Goal: Task Accomplishment & Management: Use online tool/utility

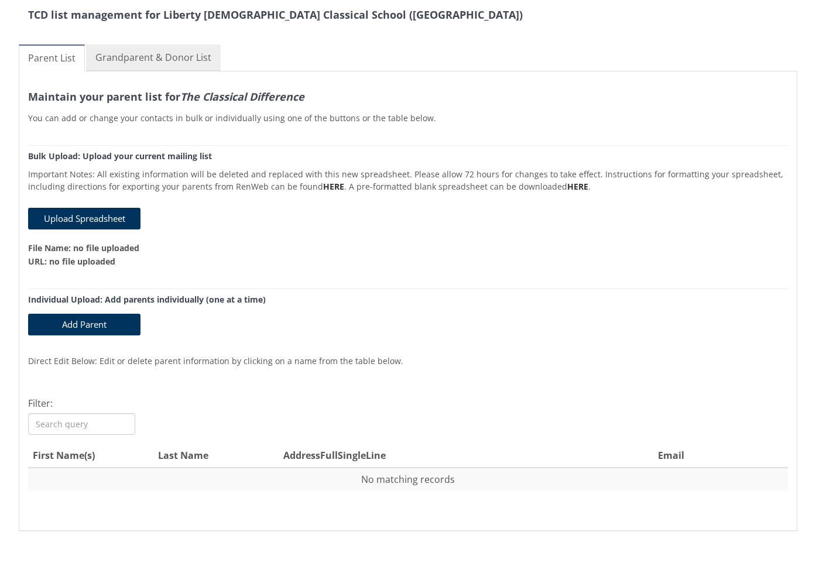
click at [177, 64] on link "Grandparent & Donor List" at bounding box center [153, 57] width 135 height 26
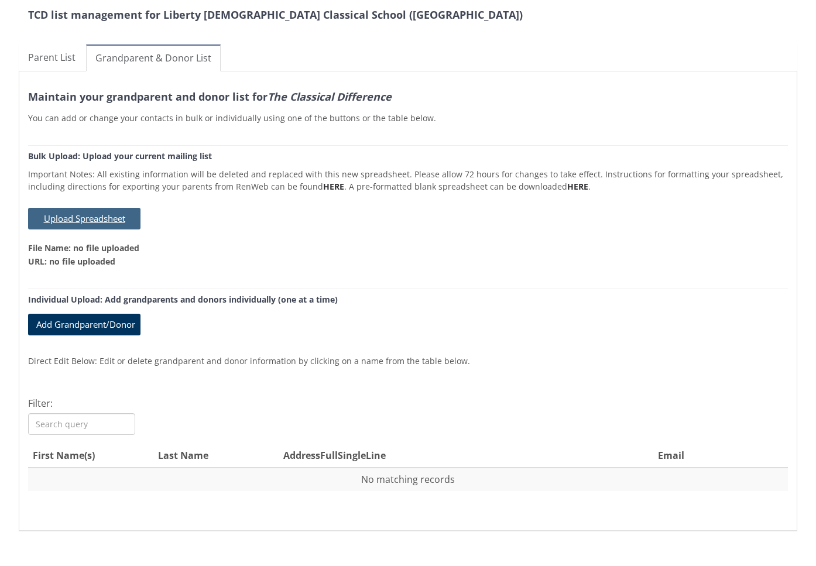
click at [100, 221] on button "Upload Spreadsheet" at bounding box center [84, 219] width 112 height 22
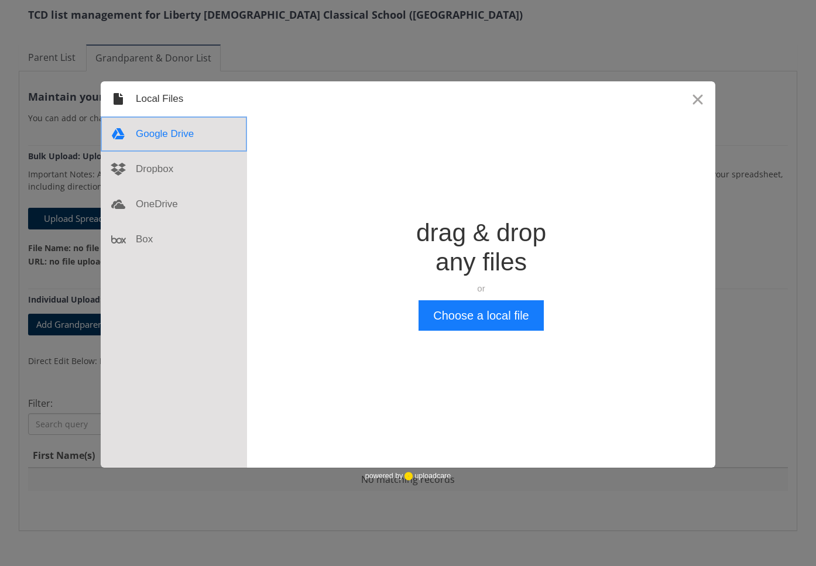
click at [185, 138] on div at bounding box center [174, 134] width 146 height 35
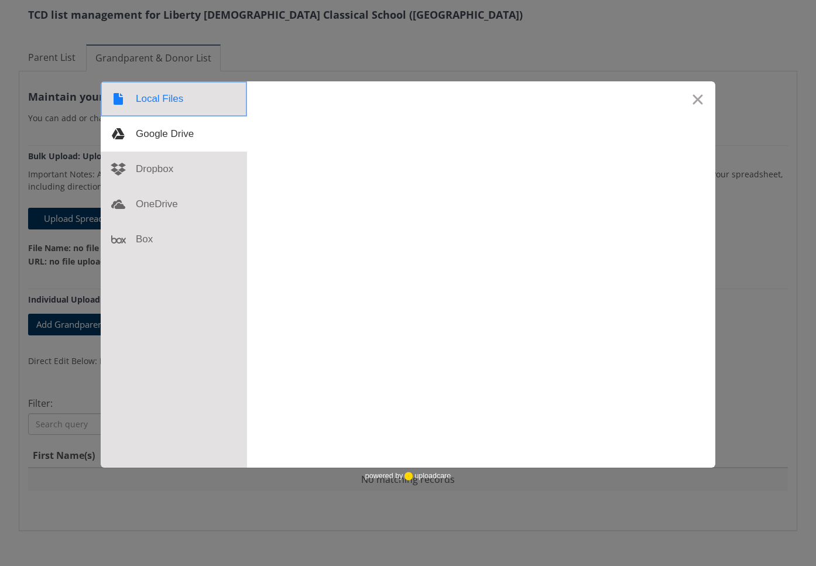
click at [166, 104] on div at bounding box center [174, 98] width 146 height 35
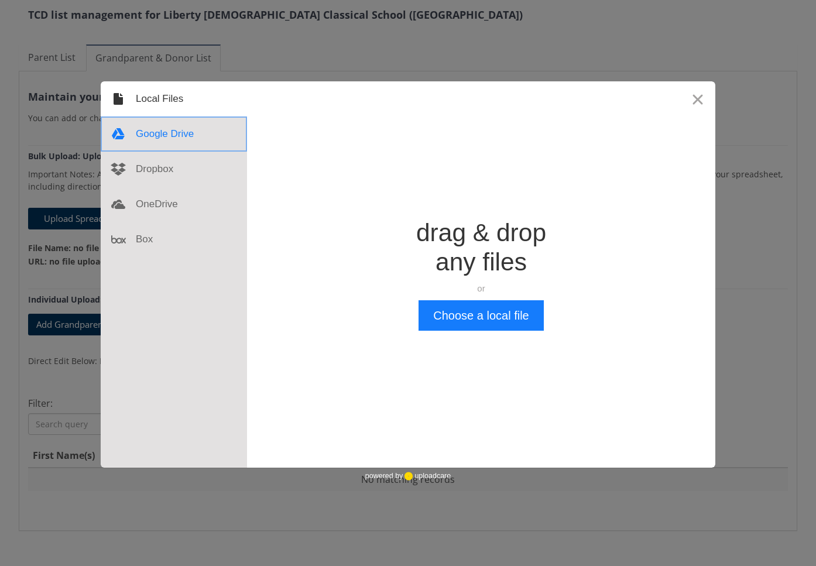
click at [161, 132] on div at bounding box center [174, 134] width 146 height 35
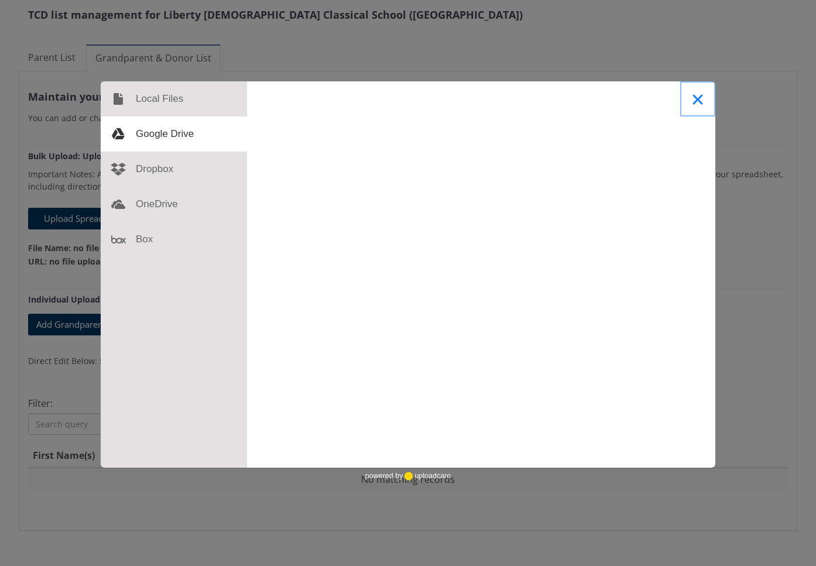
click at [704, 99] on button "Close" at bounding box center [697, 98] width 35 height 35
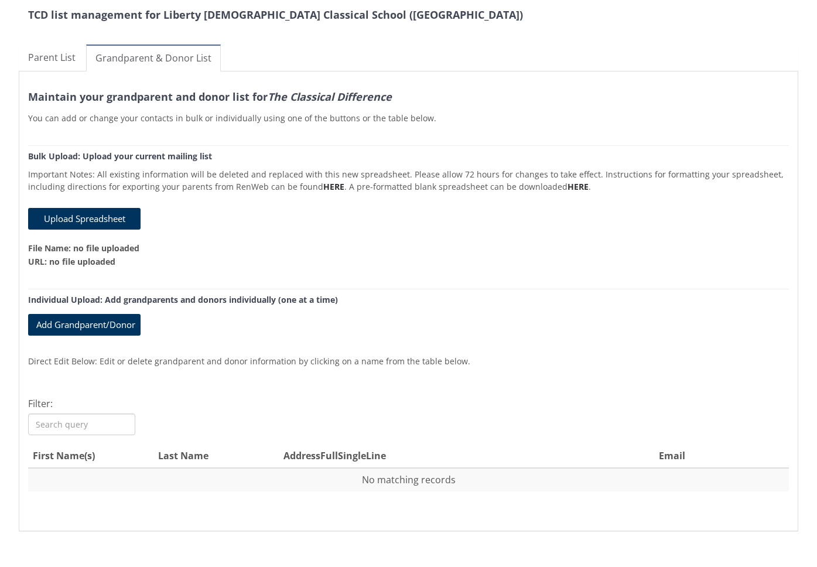
click at [238, 243] on p "File Name: no file uploaded" at bounding box center [408, 248] width 761 height 12
click at [55, 58] on link "Parent List" at bounding box center [52, 57] width 66 height 26
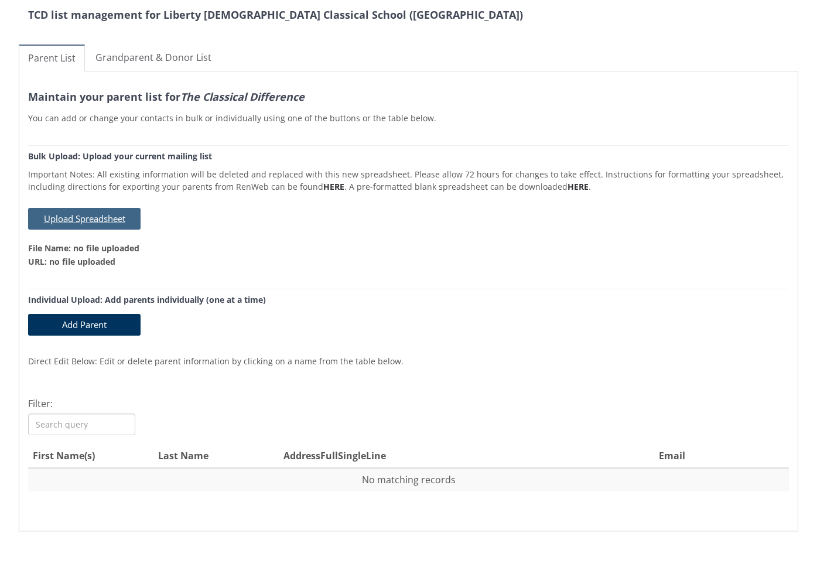
click at [86, 211] on button "Upload Spreadsheet" at bounding box center [84, 219] width 112 height 22
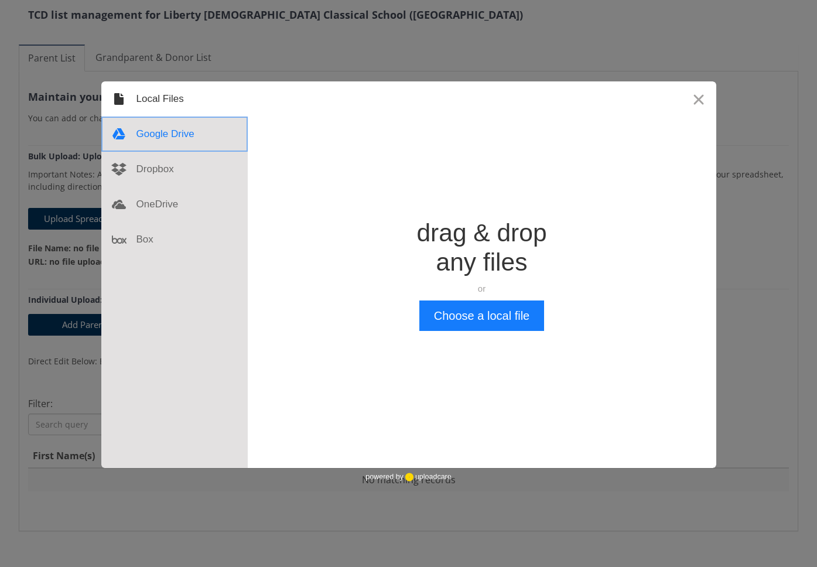
click at [159, 142] on div at bounding box center [174, 134] width 146 height 35
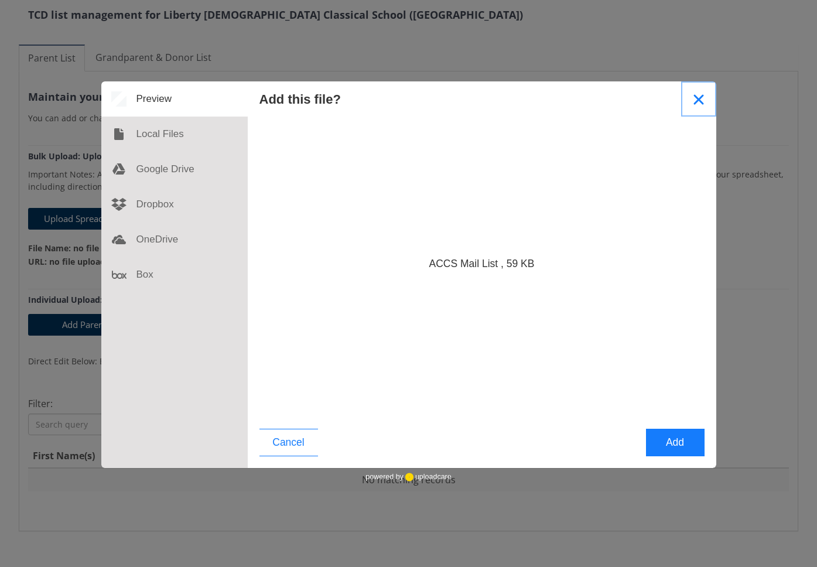
click at [700, 98] on button "Close" at bounding box center [698, 98] width 35 height 35
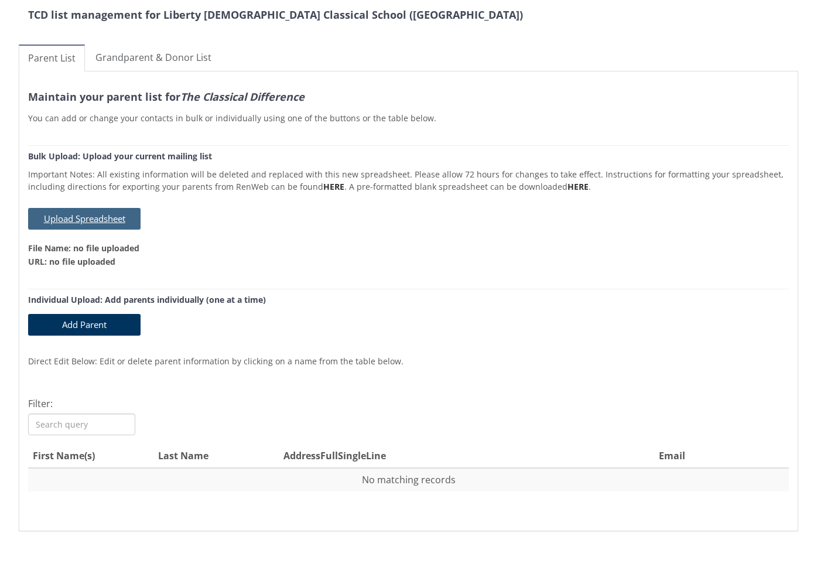
click at [73, 220] on button "Upload Spreadsheet" at bounding box center [84, 219] width 112 height 22
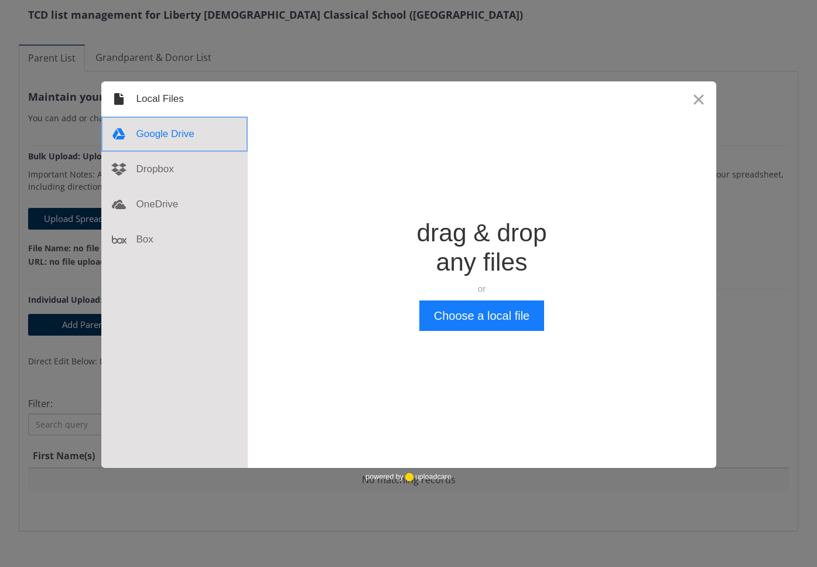
click at [177, 124] on div at bounding box center [174, 134] width 146 height 35
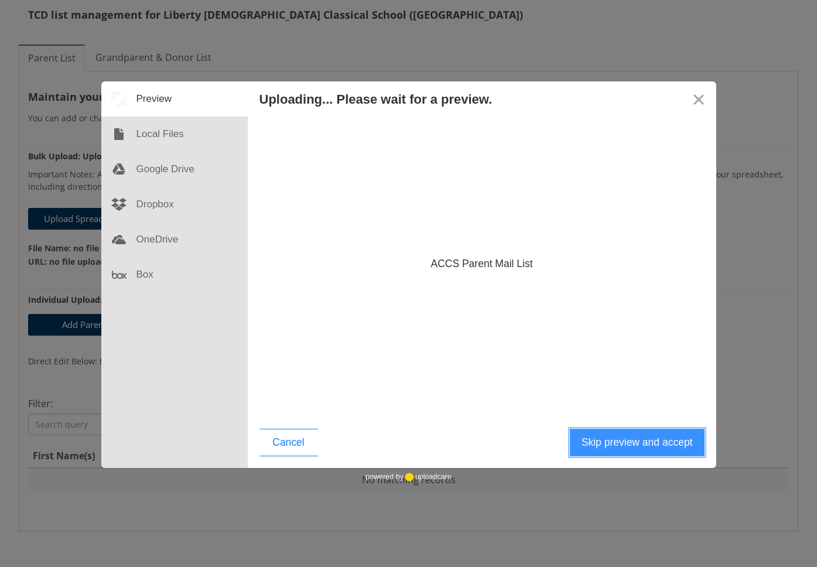
click at [661, 444] on button "Skip preview and accept" at bounding box center [637, 443] width 135 height 28
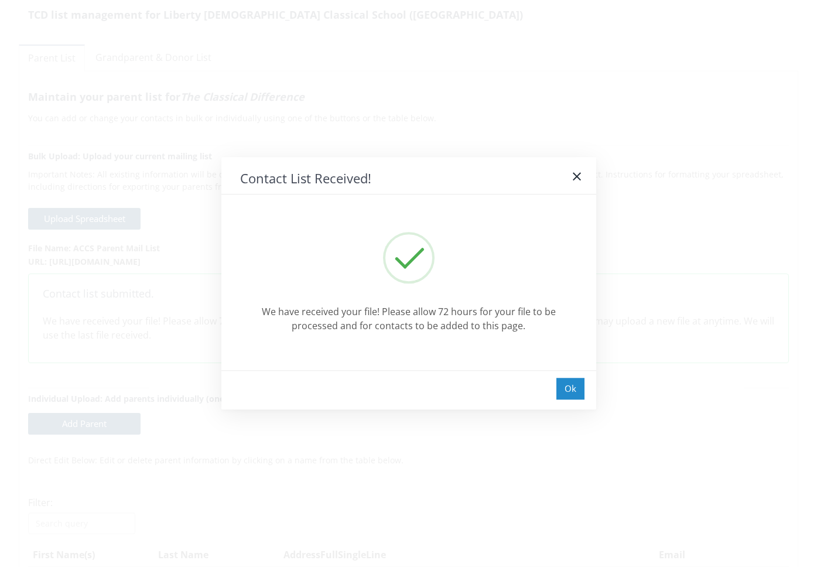
click at [577, 392] on div "Ok" at bounding box center [570, 389] width 28 height 22
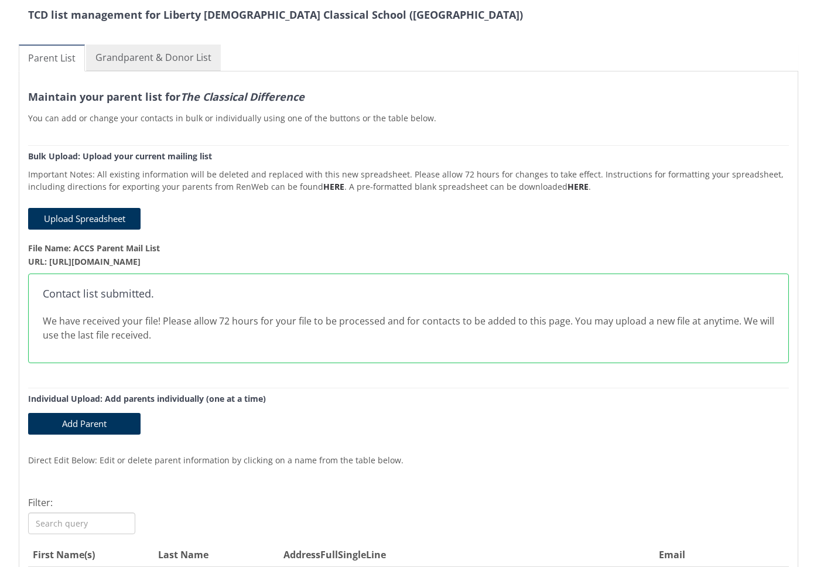
click at [134, 60] on link "Grandparent & Donor List" at bounding box center [153, 57] width 135 height 26
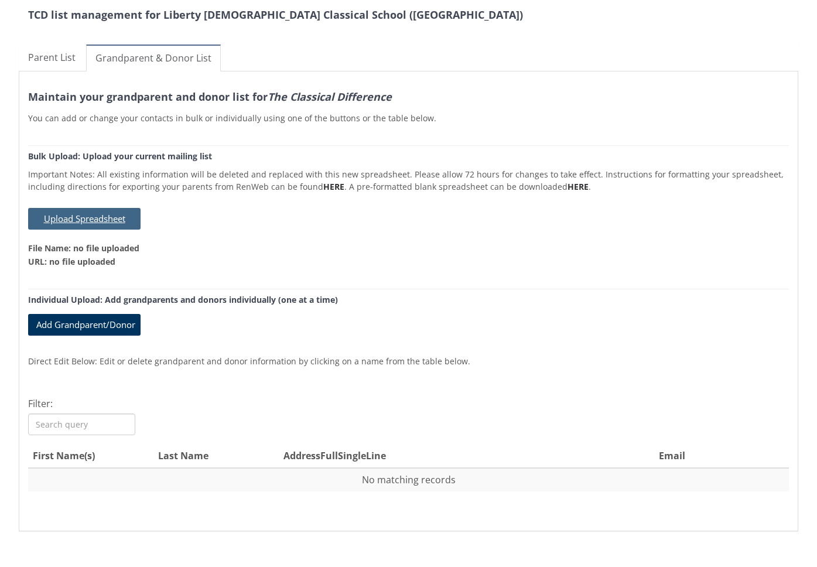
click at [115, 214] on button "Upload Spreadsheet" at bounding box center [84, 219] width 112 height 22
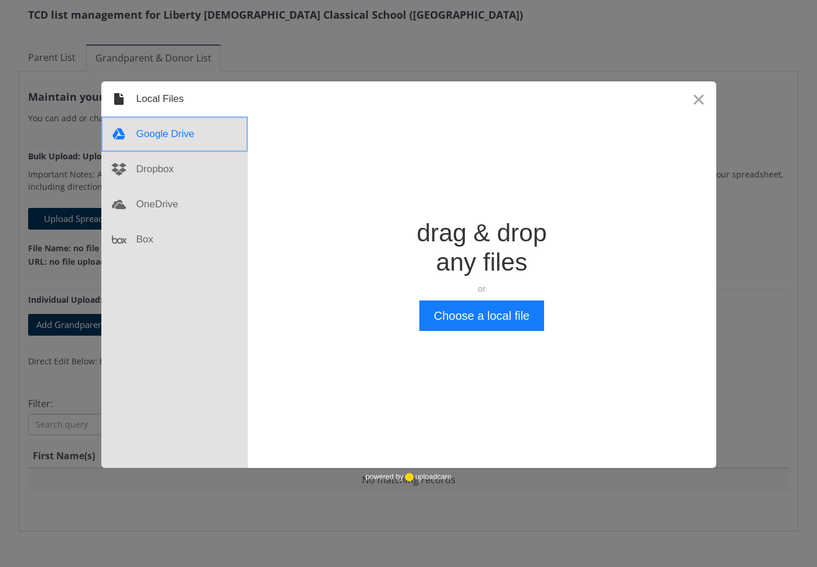
click at [166, 135] on div at bounding box center [174, 134] width 146 height 35
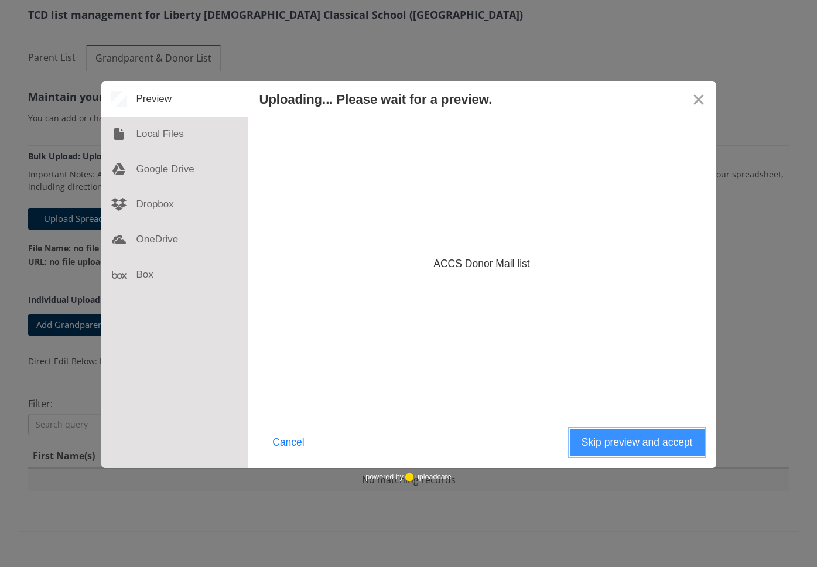
click at [652, 444] on button "Skip preview and accept" at bounding box center [637, 443] width 135 height 28
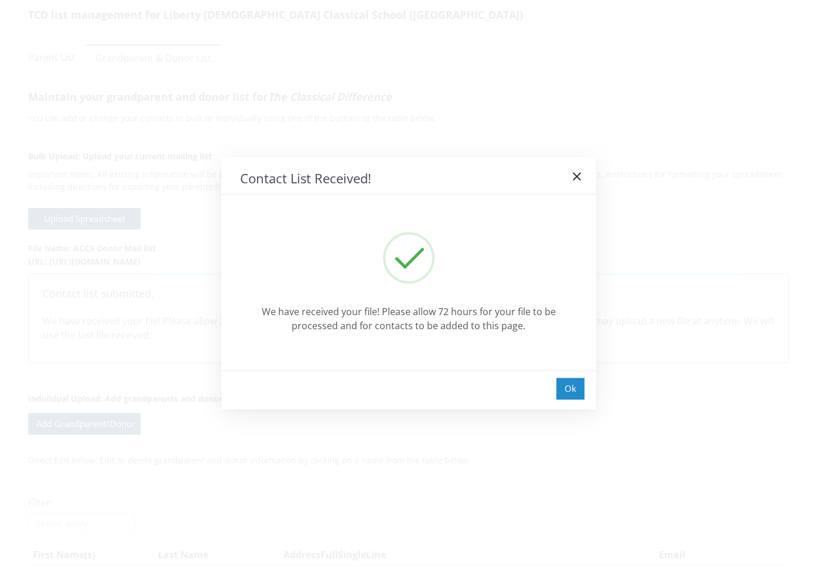
click at [573, 392] on div "Ok" at bounding box center [570, 389] width 28 height 22
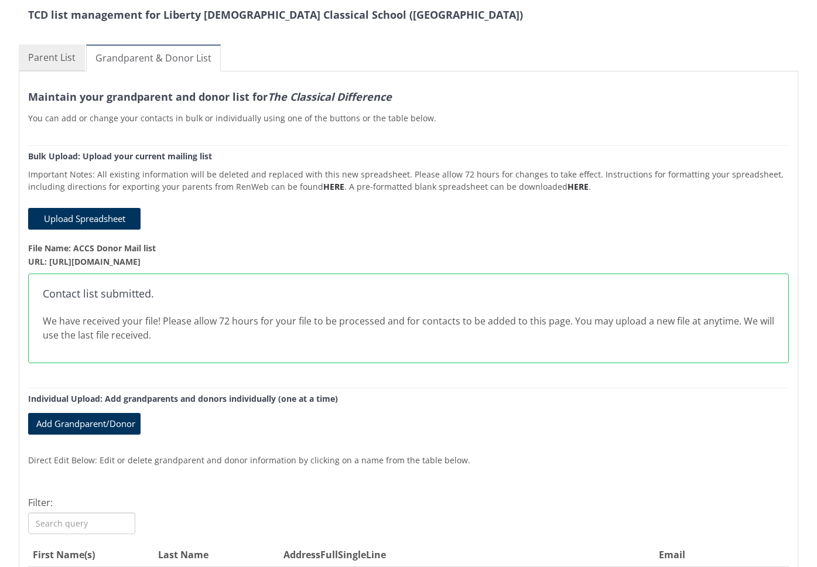
click at [64, 62] on link "Parent List" at bounding box center [52, 57] width 66 height 26
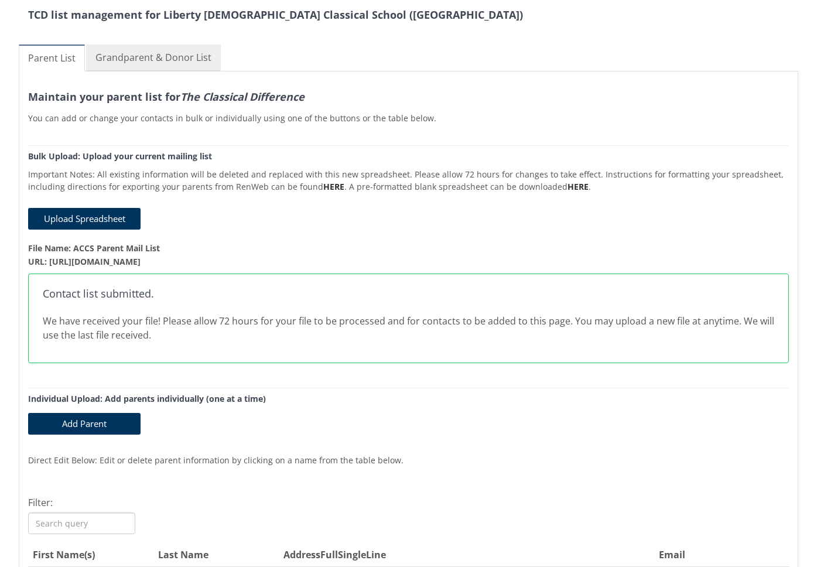
click at [153, 55] on link "Grandparent & Donor List" at bounding box center [153, 57] width 135 height 26
